Goal: Check status: Check status

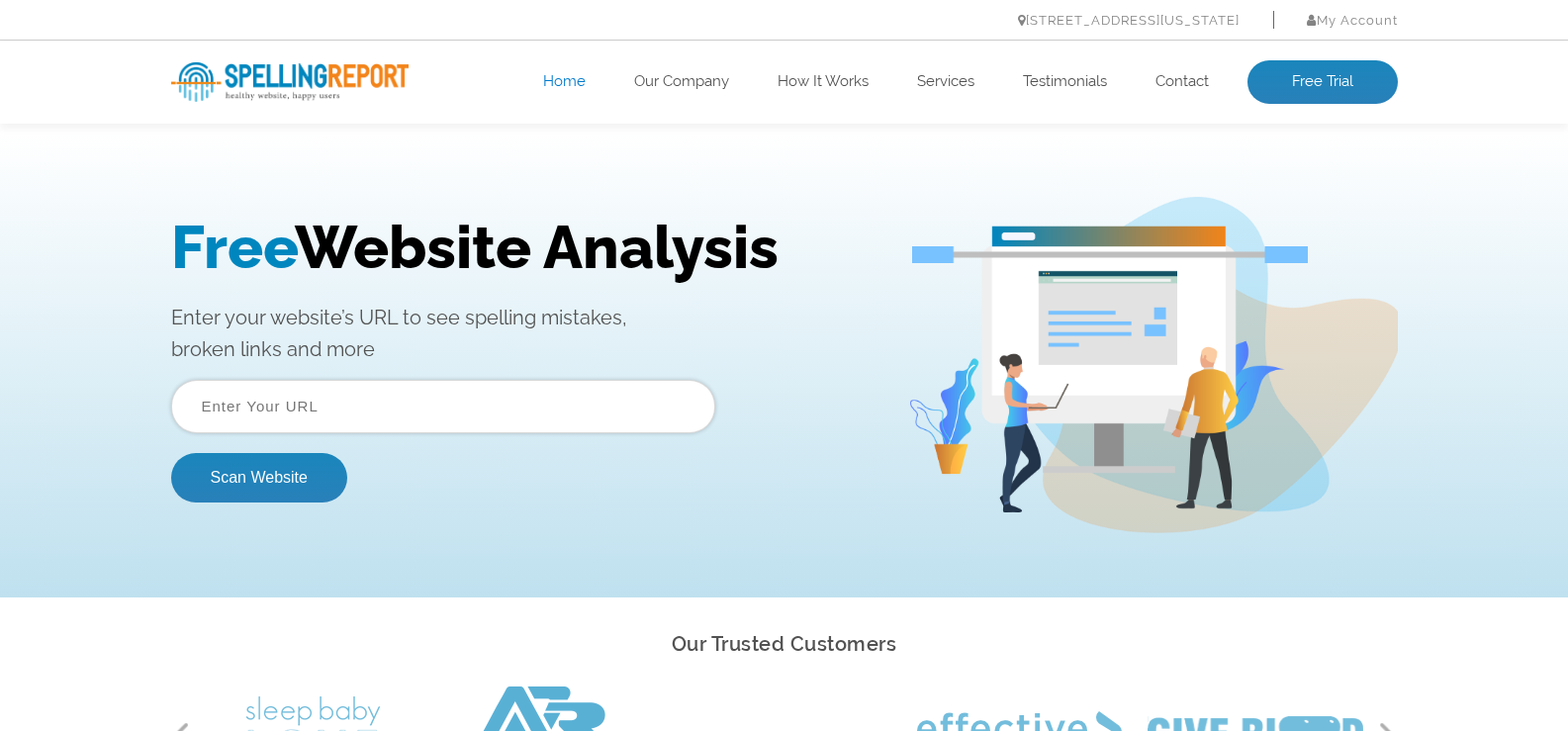
click at [382, 393] on input "text" at bounding box center [443, 406] width 544 height 54
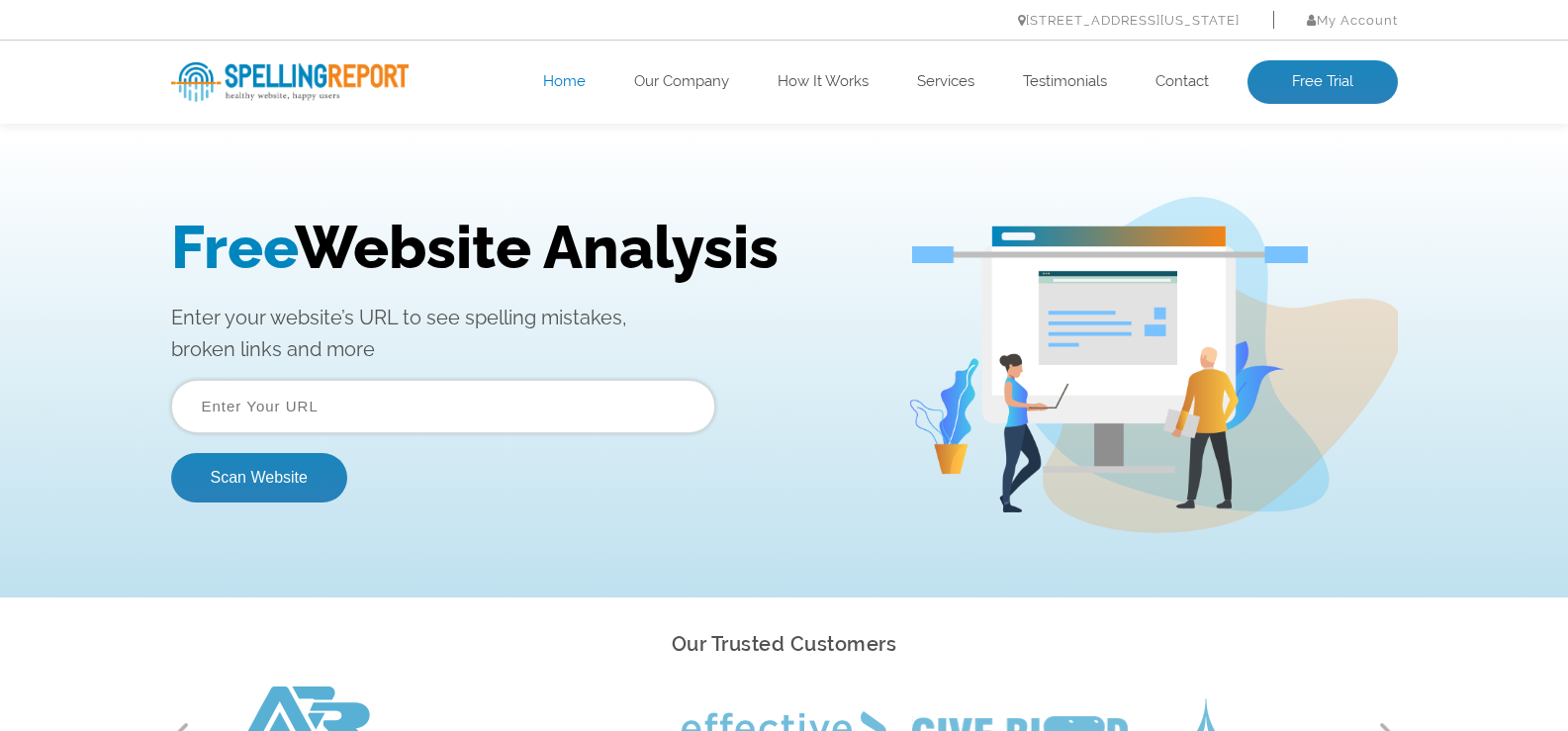
paste input "[URL][DOMAIN_NAME]"
type input "[URL][DOMAIN_NAME]"
click at [287, 463] on button "Scan Website" at bounding box center [258, 478] width 176 height 50
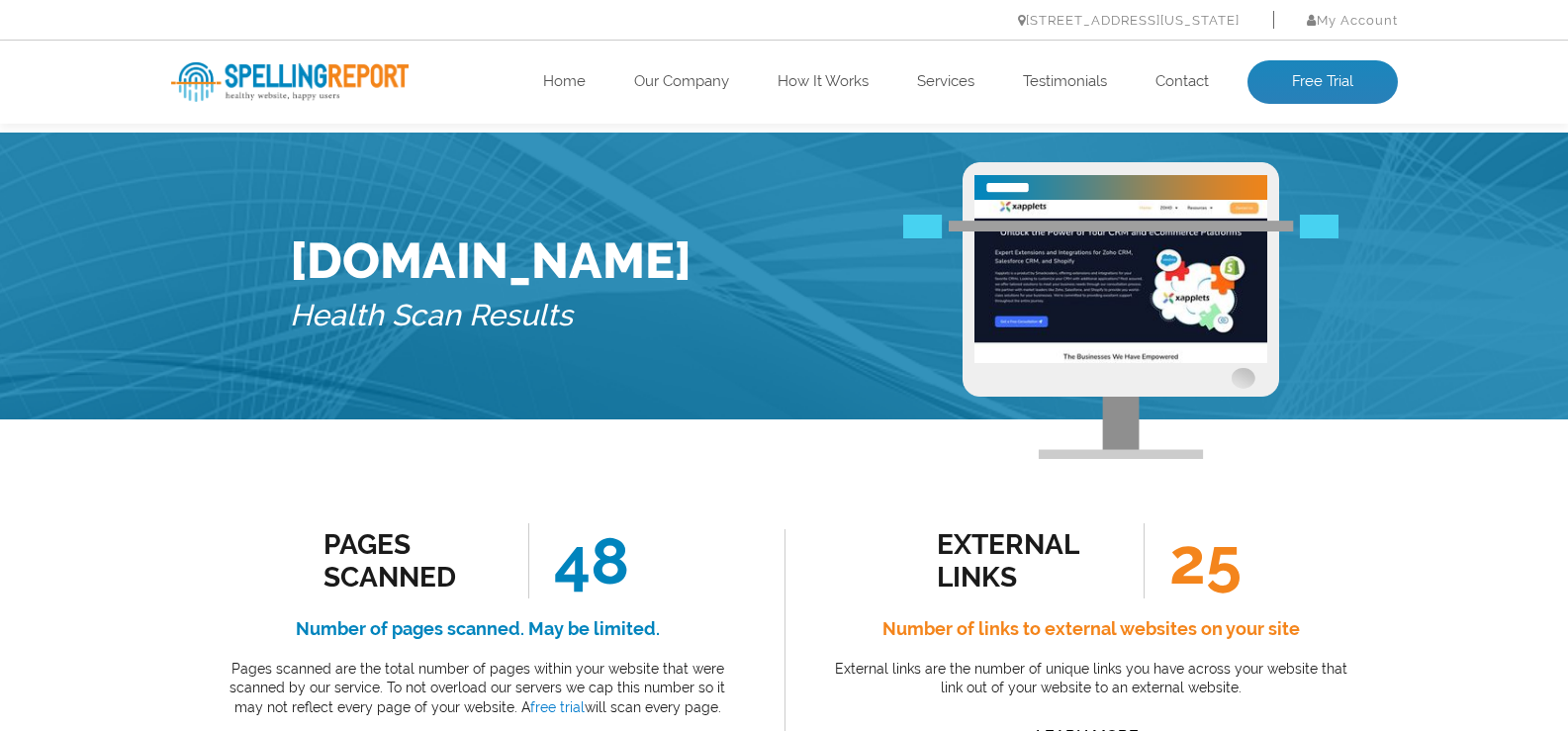
click at [696, 269] on div "Xapplets.com Health Scan Results" at bounding box center [784, 290] width 1019 height 257
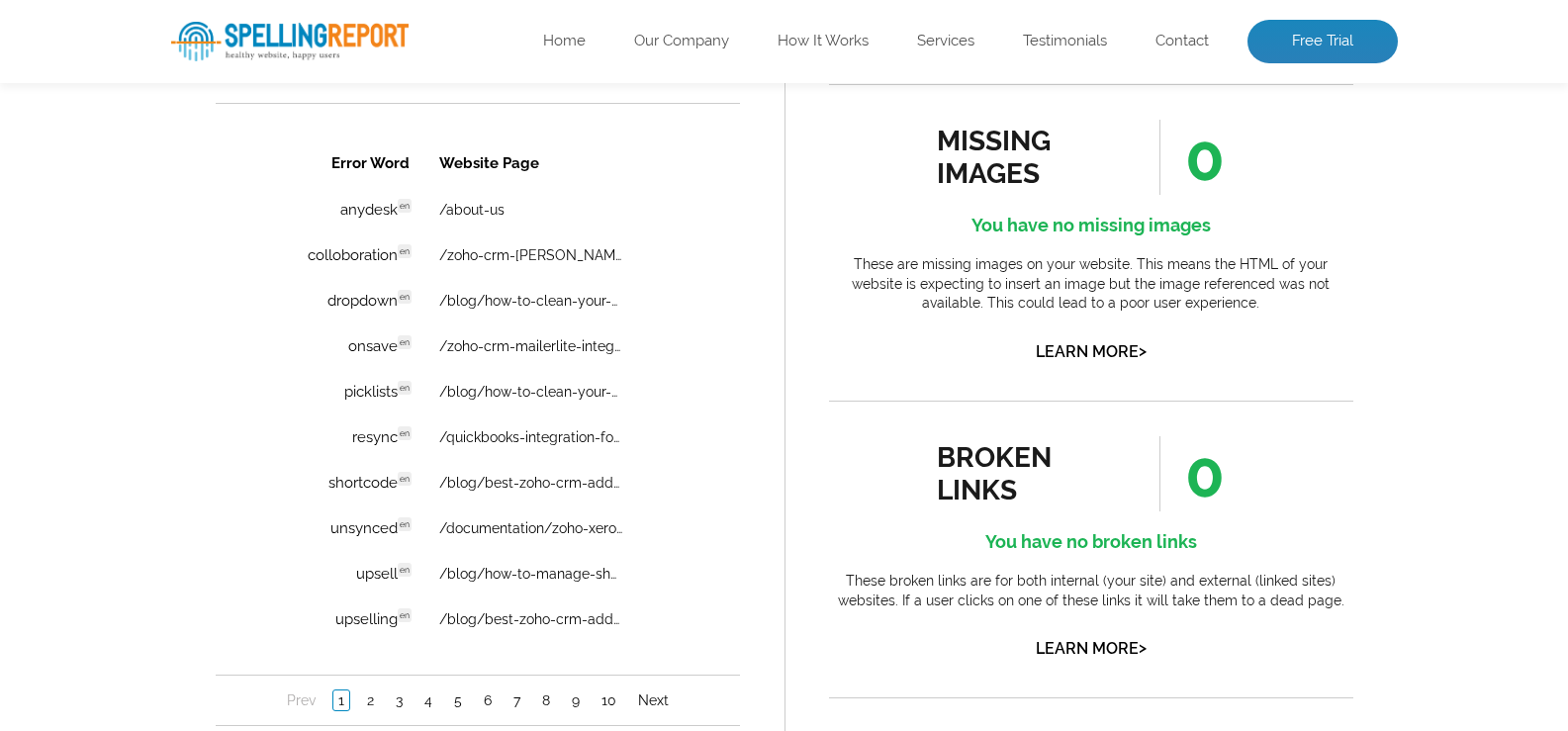
scroll to position [1437, 0]
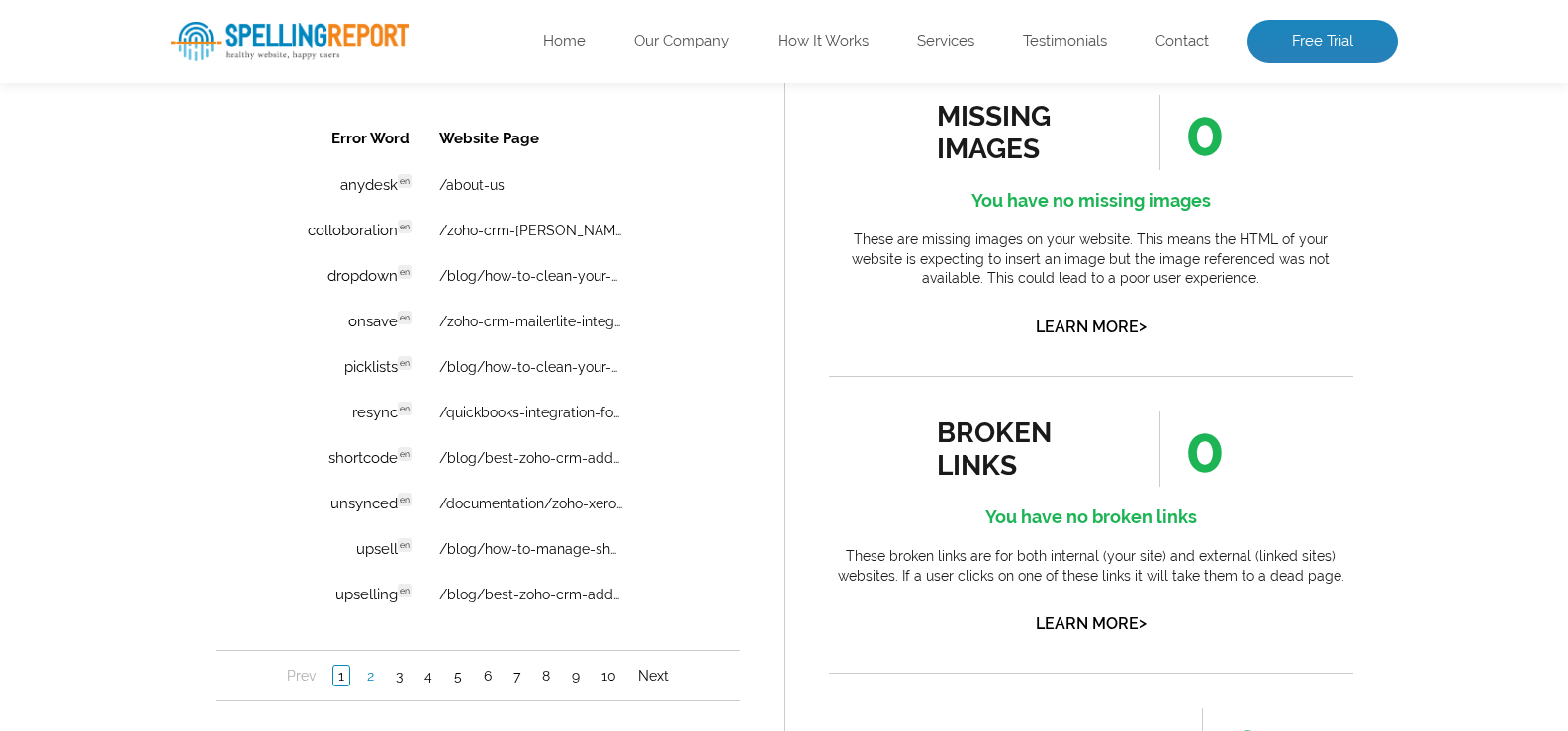
click at [367, 673] on link "2" at bounding box center [369, 675] width 17 height 20
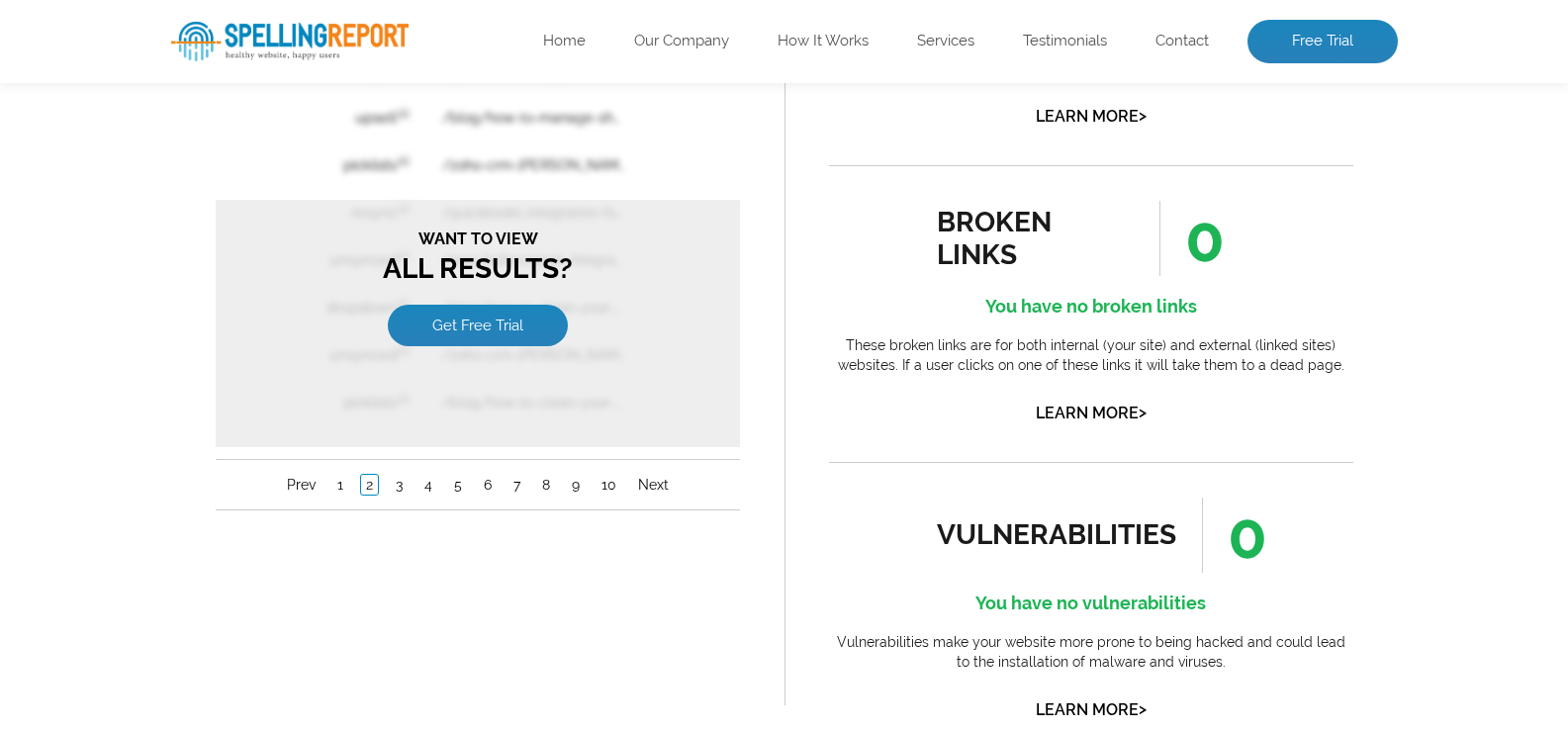
scroll to position [1673, 0]
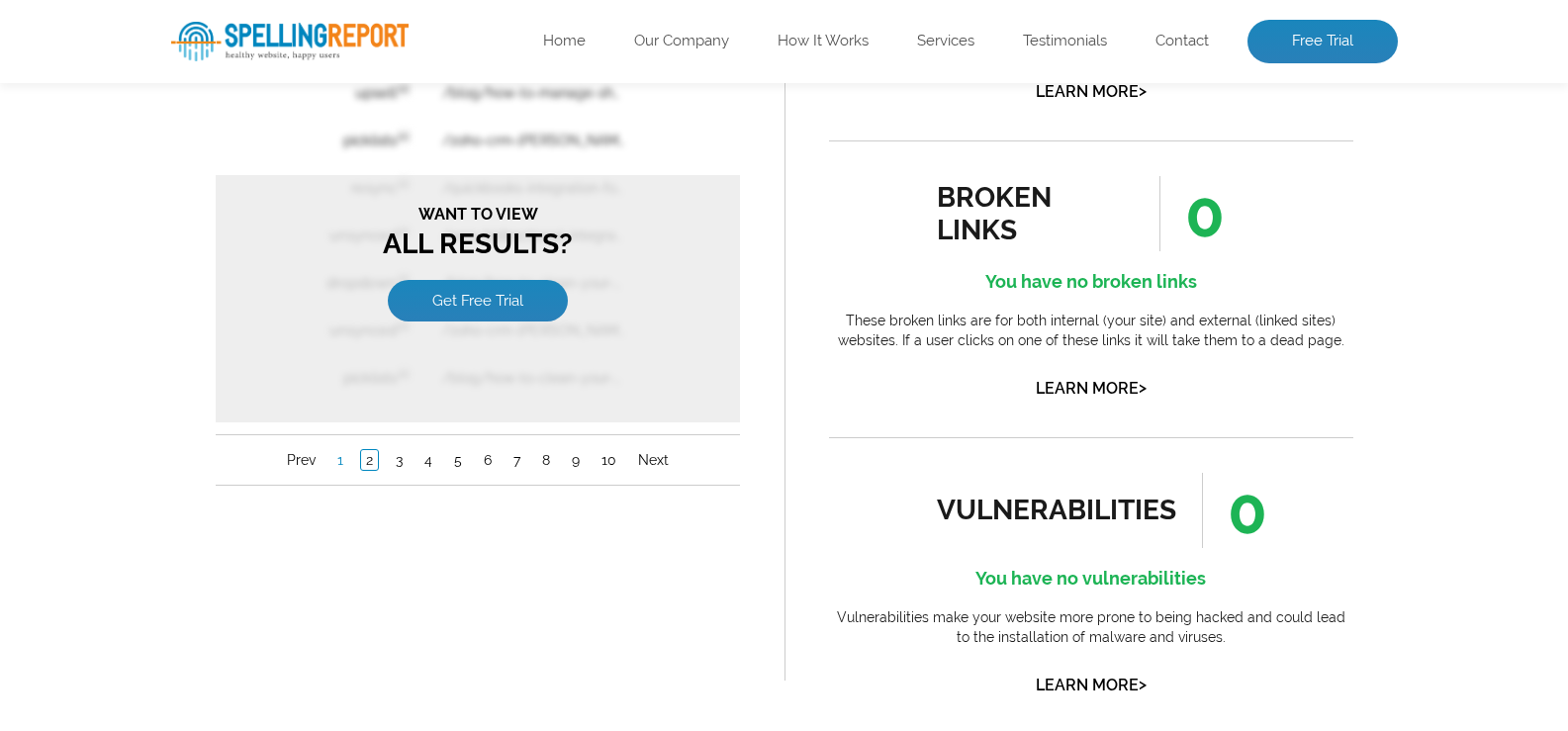
click at [335, 465] on link "1" at bounding box center [340, 461] width 16 height 20
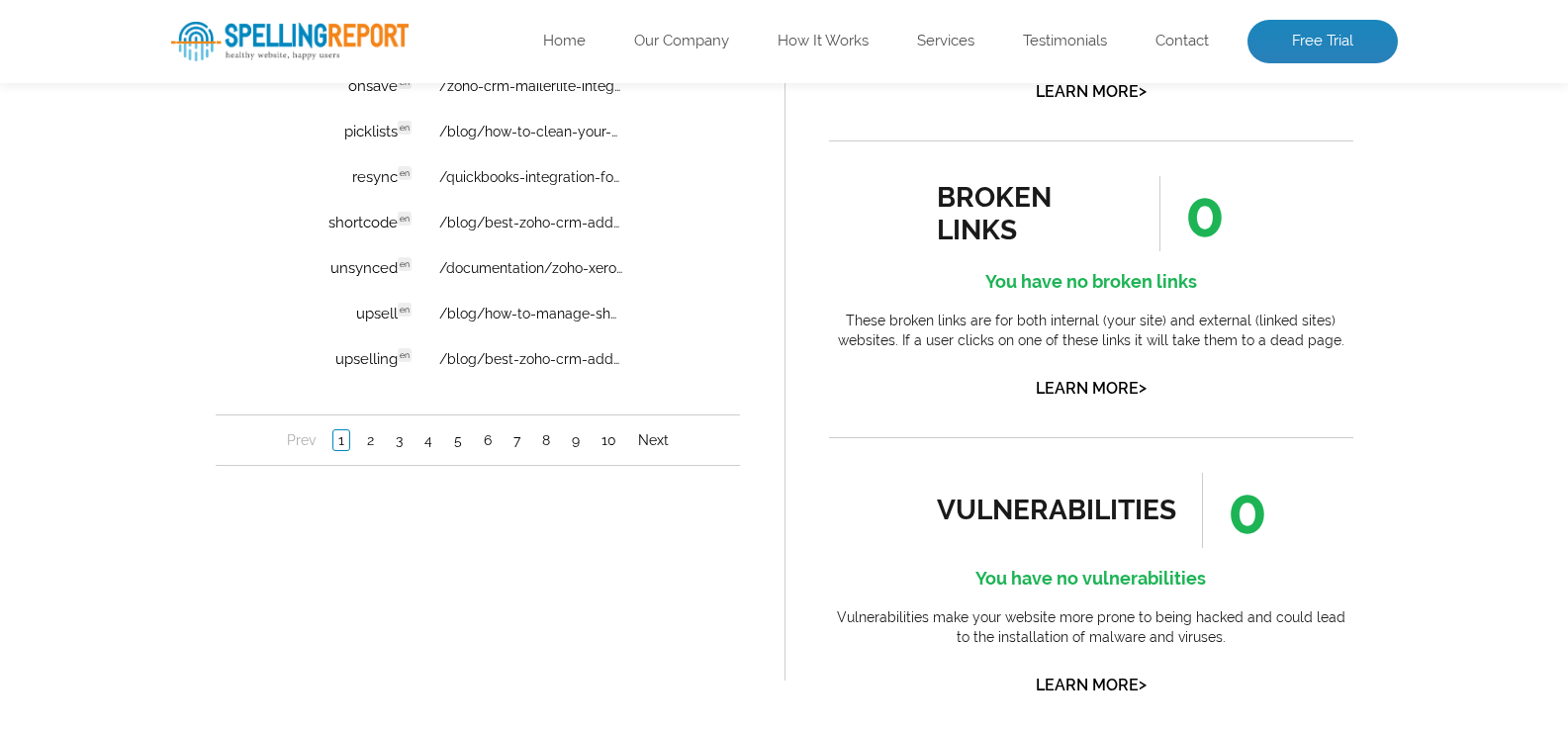
scroll to position [0, 0]
click at [366, 437] on link "2" at bounding box center [369, 441] width 17 height 20
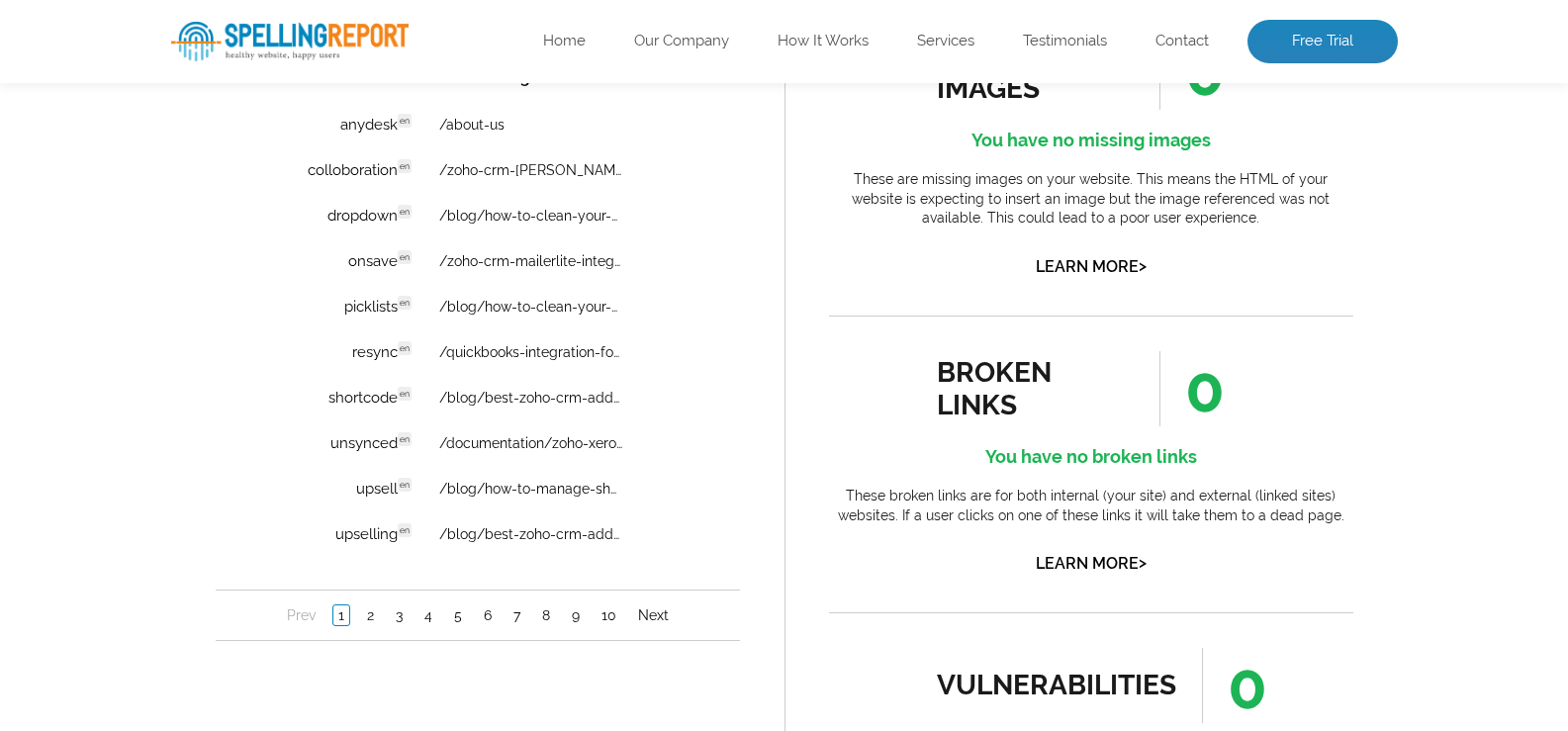
scroll to position [1506, 0]
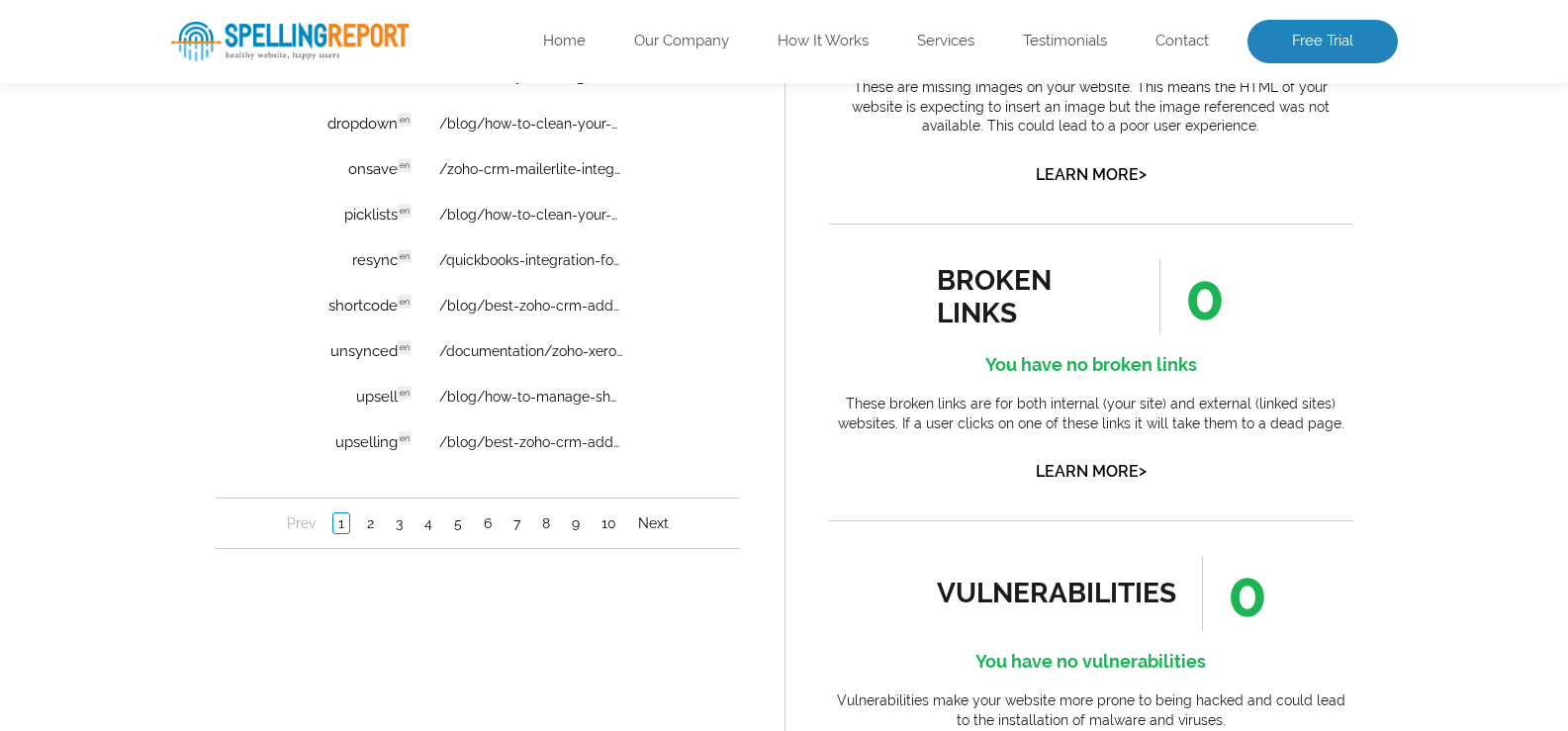
scroll to position [1587, 0]
